Goal: Task Accomplishment & Management: Use online tool/utility

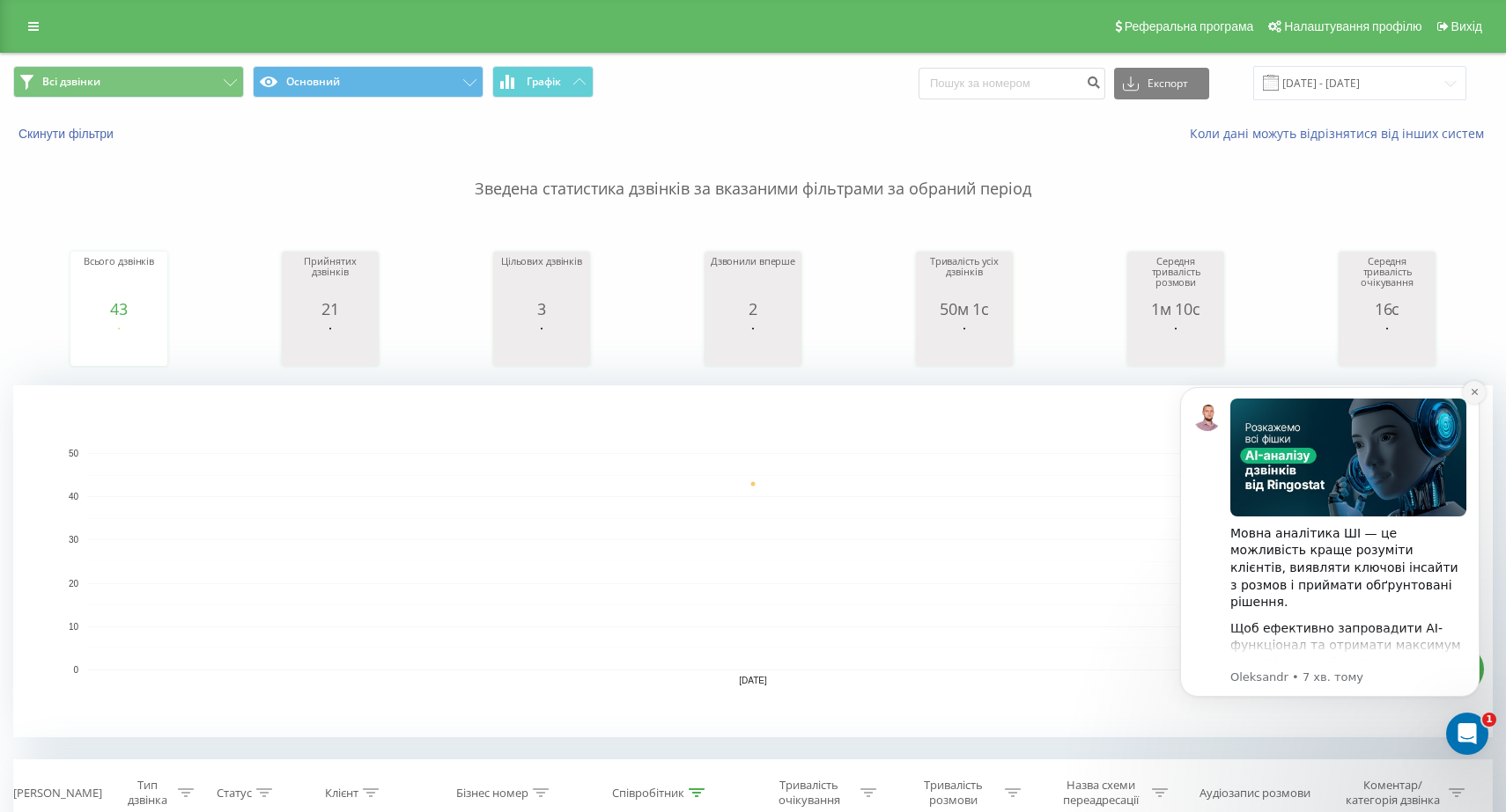
click at [1474, 392] on icon "Dismiss notification" at bounding box center [1474, 392] width 6 height 6
